Goal: Information Seeking & Learning: Learn about a topic

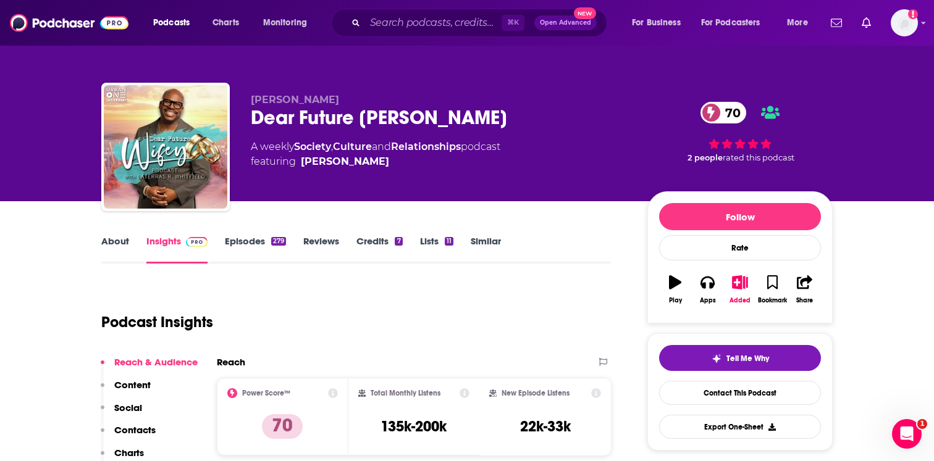
click at [273, 246] on link "Episodes 279" at bounding box center [255, 249] width 61 height 28
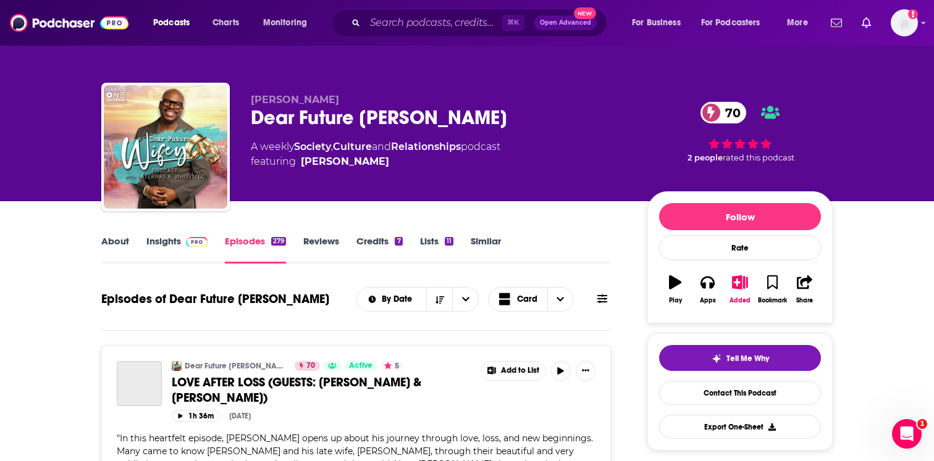
click at [173, 243] on link "Insights" at bounding box center [176, 249] width 61 height 28
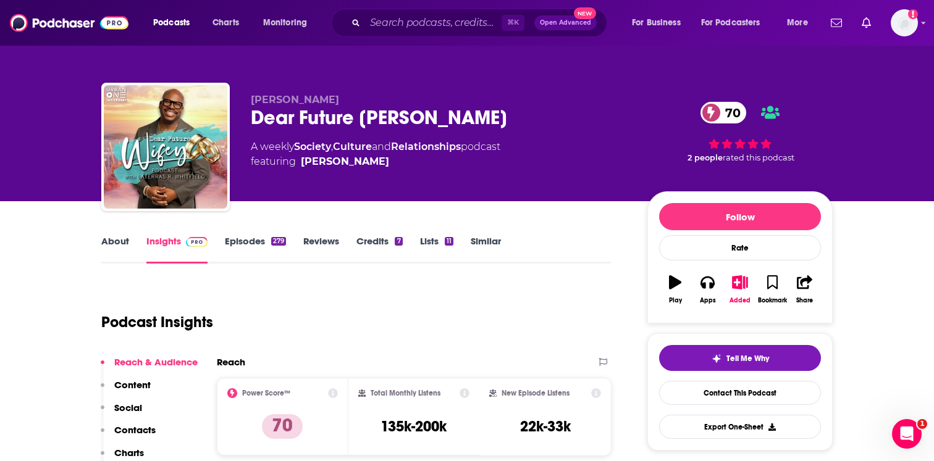
click at [240, 240] on link "Episodes 279" at bounding box center [255, 249] width 61 height 28
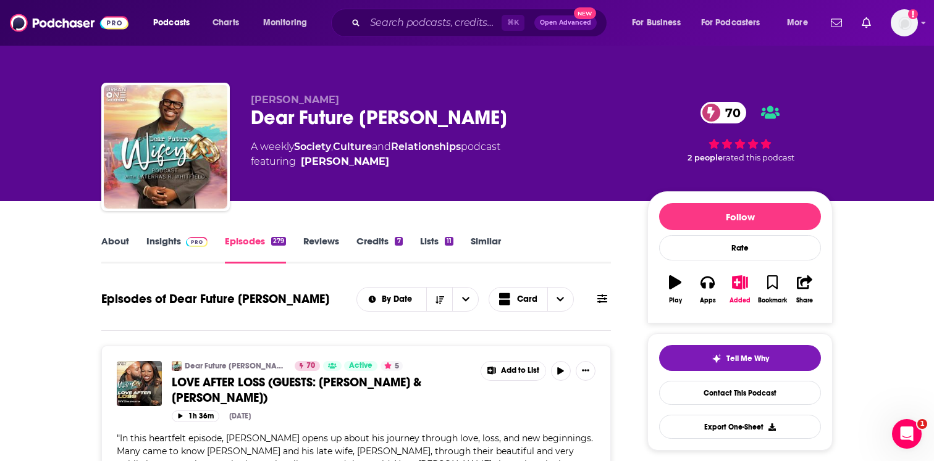
click at [111, 245] on link "About" at bounding box center [115, 249] width 28 height 28
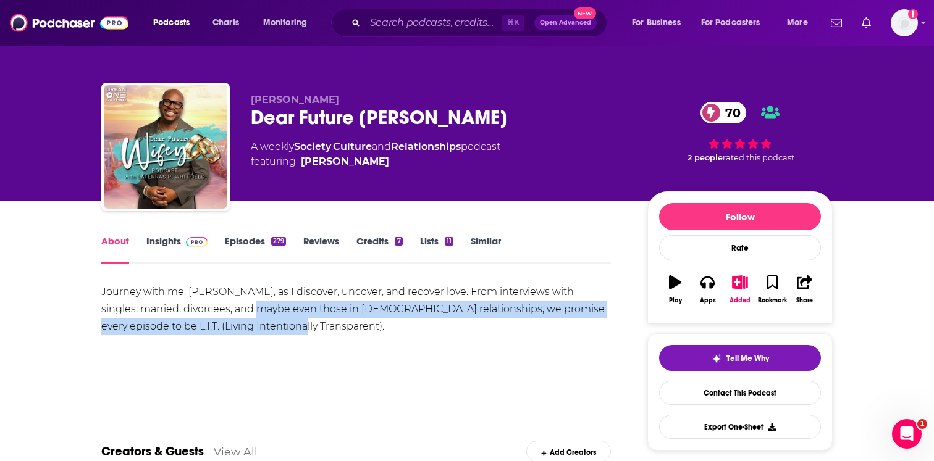
drag, startPoint x: 217, startPoint y: 314, endPoint x: 270, endPoint y: 327, distance: 54.1
click at [271, 327] on div "Journey with me, [PERSON_NAME], as I discover, uncover, and recover love. From …" at bounding box center [356, 310] width 510 height 52
click at [270, 327] on div "Journey with me, [PERSON_NAME], as I discover, uncover, and recover love. From …" at bounding box center [356, 310] width 510 height 52
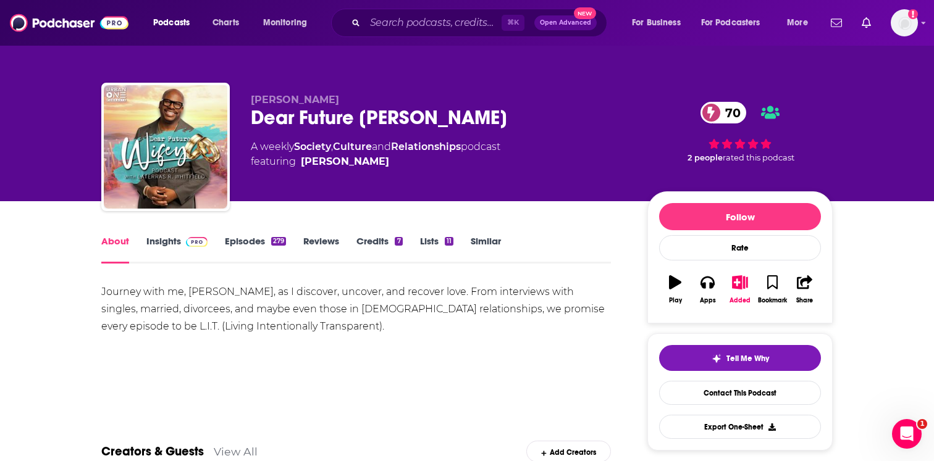
click at [156, 236] on link "Insights" at bounding box center [176, 249] width 61 height 28
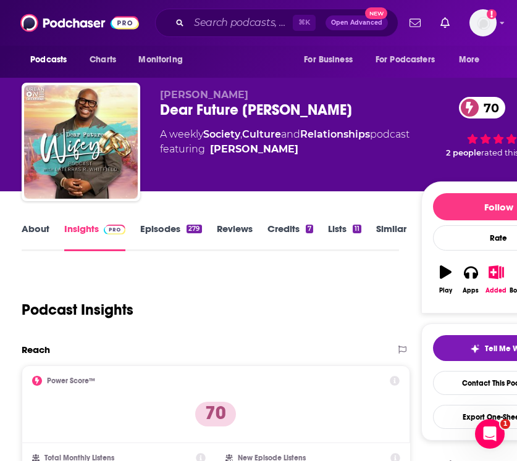
click at [35, 224] on link "About" at bounding box center [36, 237] width 28 height 28
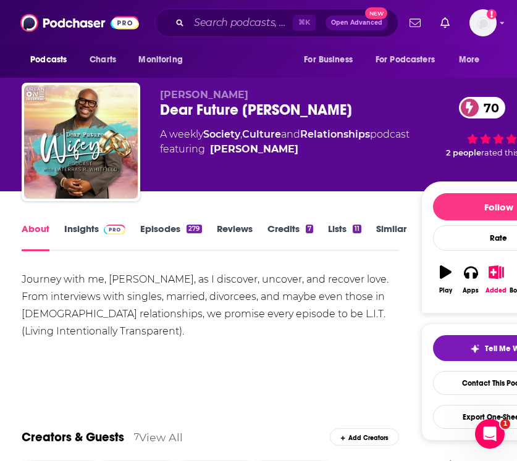
drag, startPoint x: 18, startPoint y: 275, endPoint x: 149, endPoint y: 335, distance: 144.0
copy div "Journey with me, [PERSON_NAME], as I discover, uncover, and recover love. From …"
click at [97, 233] on link "Insights" at bounding box center [94, 237] width 61 height 28
